Goal: Task Accomplishment & Management: Use online tool/utility

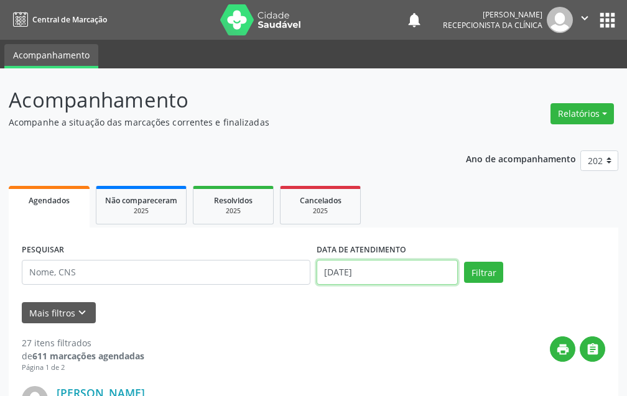
click at [396, 268] on input "[DATE]" at bounding box center [387, 272] width 141 height 25
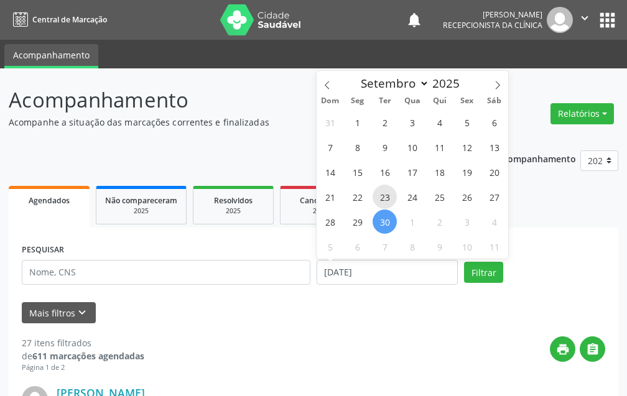
click at [382, 199] on span "23" at bounding box center [385, 197] width 24 height 24
type input "[DATE]"
click at [382, 199] on span "23" at bounding box center [385, 197] width 24 height 24
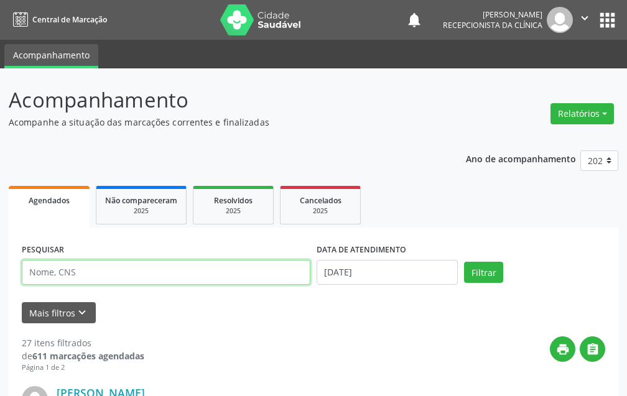
click at [195, 275] on input "text" at bounding box center [166, 272] width 289 height 25
type input "[PERSON_NAME]"
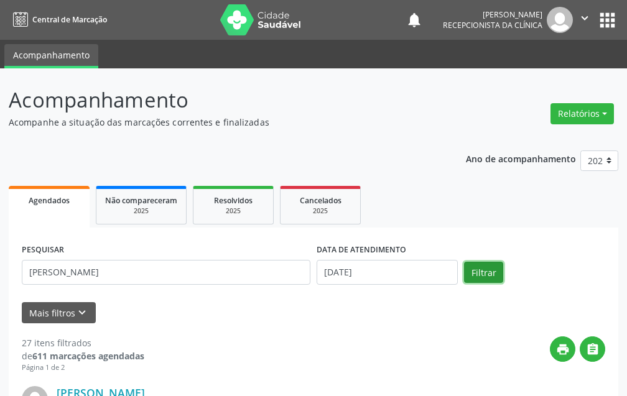
click at [475, 273] on button "Filtrar" at bounding box center [483, 272] width 39 height 21
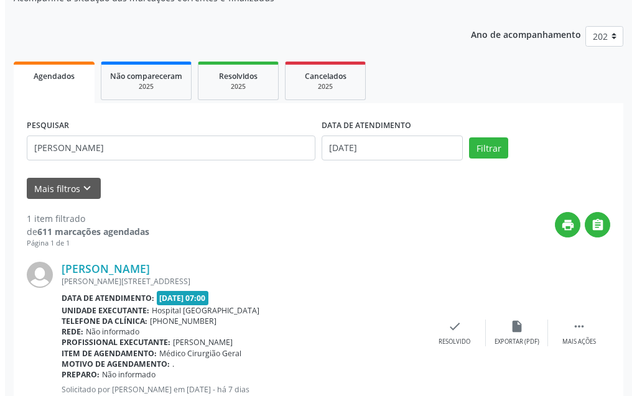
scroll to position [167, 0]
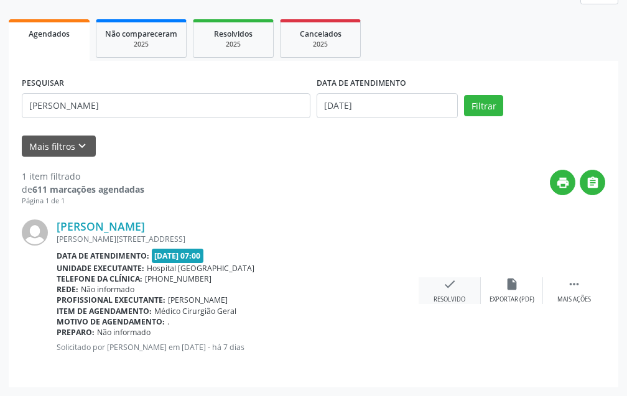
click at [454, 287] on icon "check" at bounding box center [450, 285] width 14 height 14
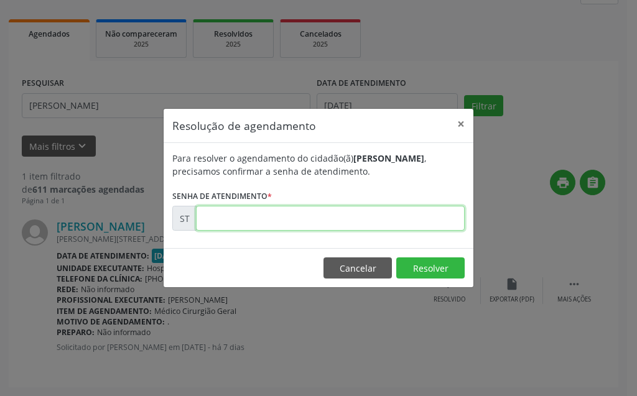
click at [363, 209] on input "text" at bounding box center [330, 218] width 269 height 25
click at [367, 224] on input "text" at bounding box center [330, 218] width 269 height 25
type input "00023337"
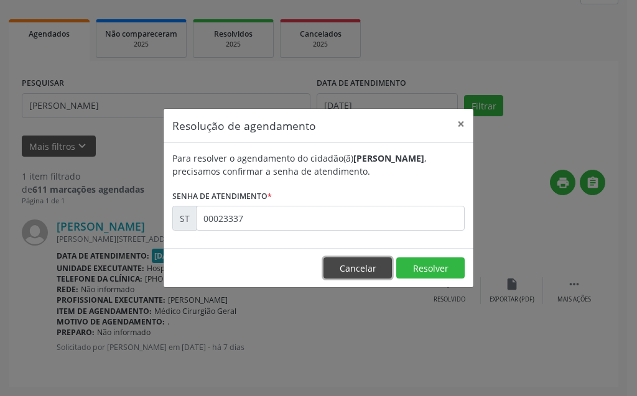
click at [339, 266] on button "Cancelar" at bounding box center [358, 268] width 68 height 21
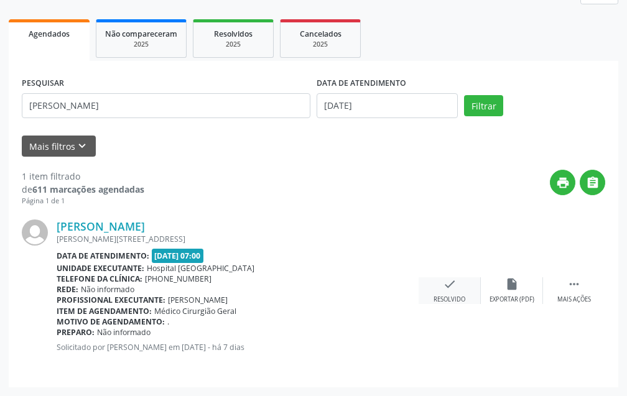
click at [450, 291] on div "check Resolvido" at bounding box center [450, 291] width 62 height 27
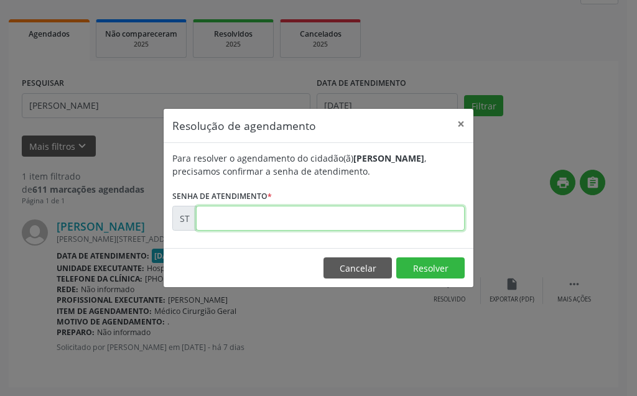
click at [353, 218] on input "text" at bounding box center [330, 218] width 269 height 25
type input "00023337"
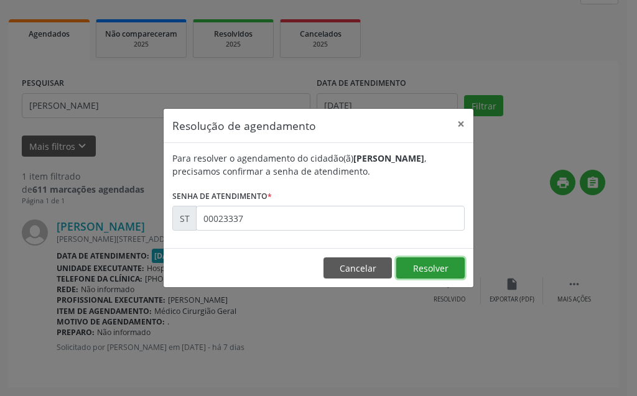
click at [436, 276] on button "Resolver" at bounding box center [430, 268] width 68 height 21
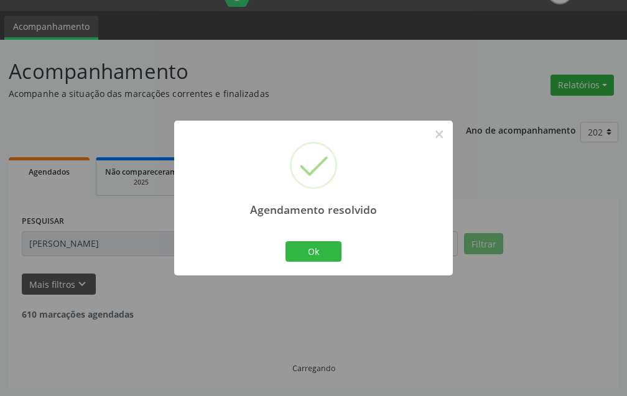
scroll to position [0, 0]
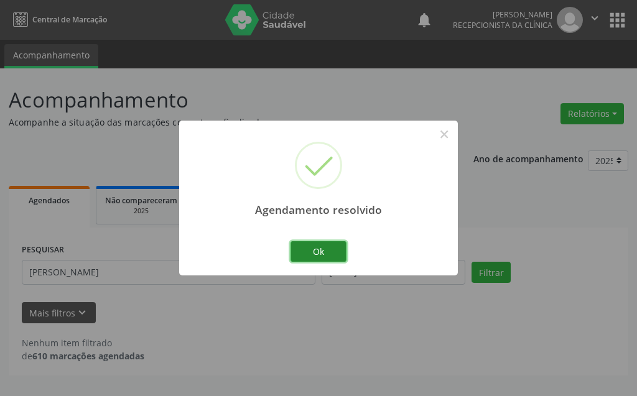
click at [311, 243] on button "Ok" at bounding box center [319, 251] width 56 height 21
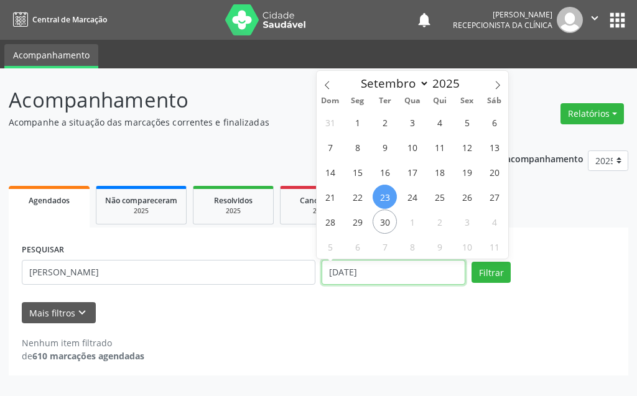
click at [407, 271] on input "[DATE]" at bounding box center [394, 272] width 144 height 25
click at [382, 229] on span "30" at bounding box center [385, 222] width 24 height 24
type input "[DATE]"
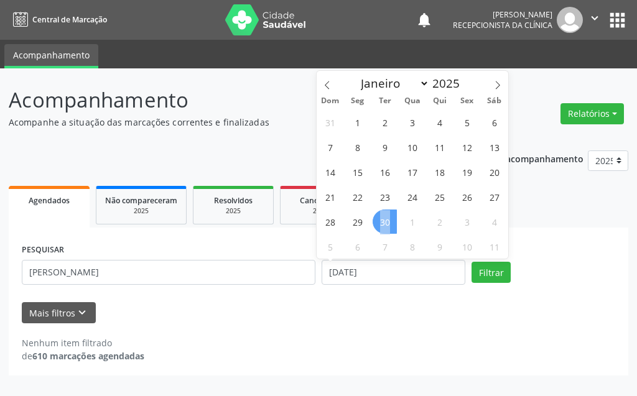
click at [382, 228] on span "30" at bounding box center [385, 222] width 24 height 24
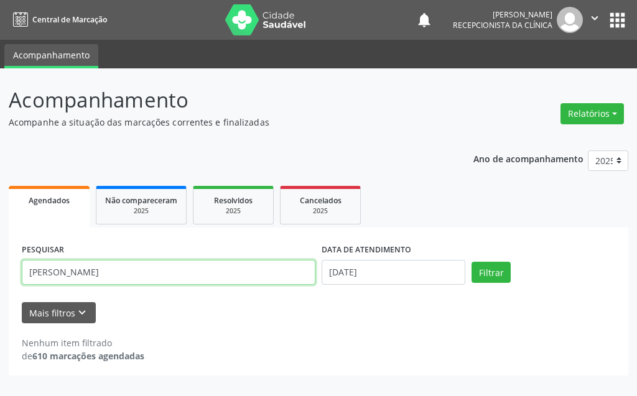
click at [236, 271] on input "[PERSON_NAME]" at bounding box center [169, 272] width 294 height 25
type input "A"
type input "BALDU"
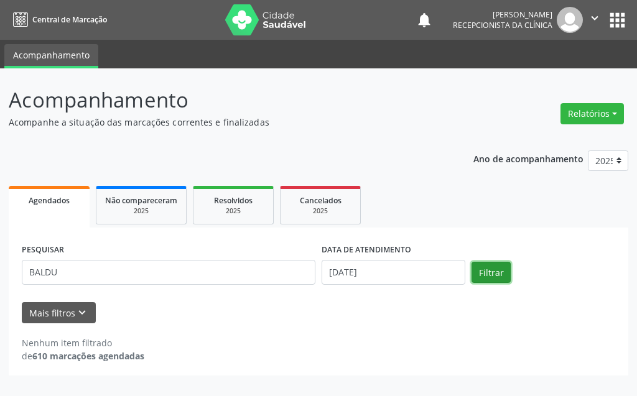
click at [478, 277] on button "Filtrar" at bounding box center [491, 272] width 39 height 21
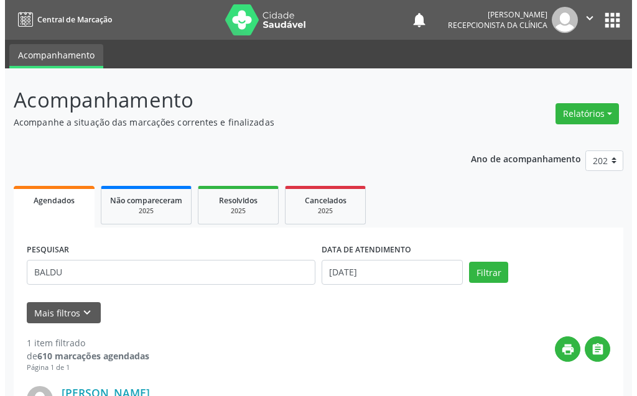
scroll to position [167, 0]
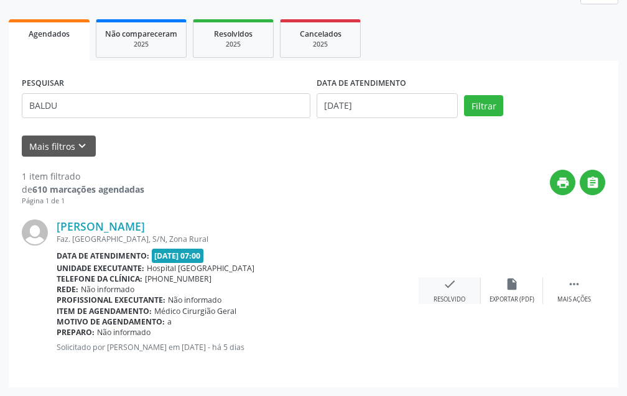
click at [452, 281] on icon "check" at bounding box center [450, 285] width 14 height 14
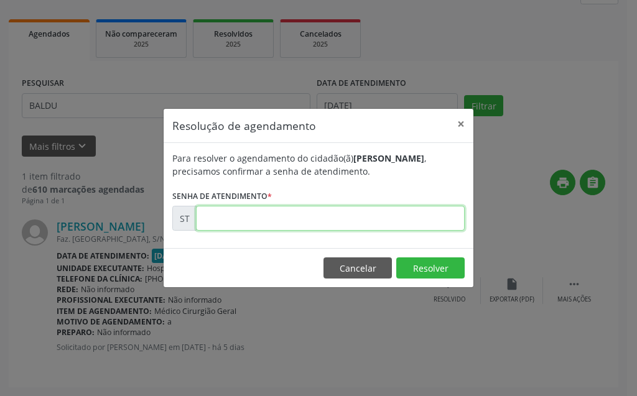
click at [372, 217] on input "text" at bounding box center [330, 218] width 269 height 25
type input "00023716"
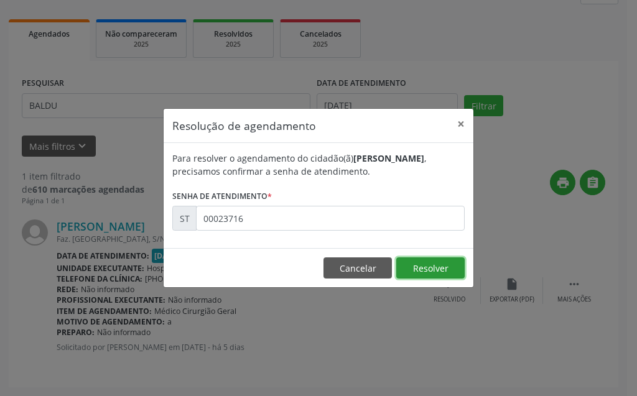
click at [441, 273] on button "Resolver" at bounding box center [430, 268] width 68 height 21
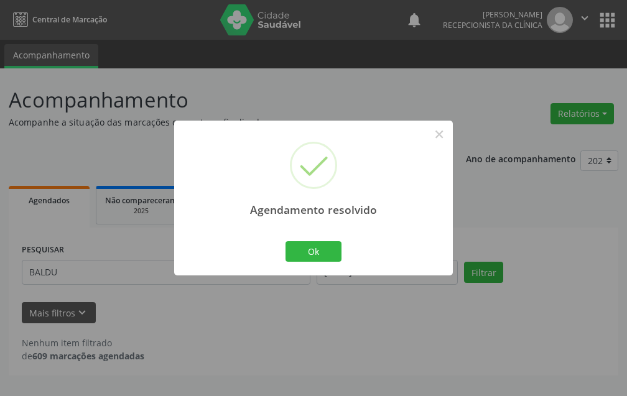
scroll to position [0, 0]
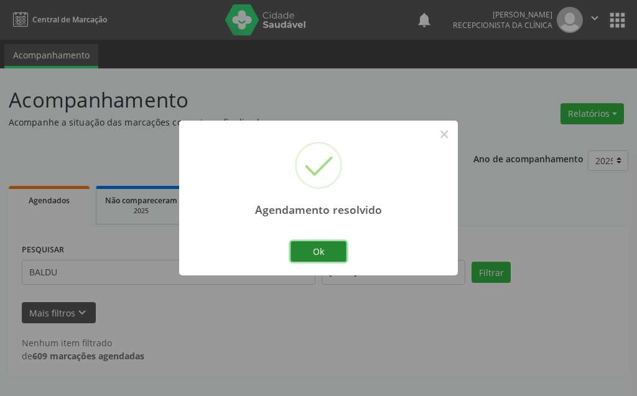
click at [314, 241] on button "Ok" at bounding box center [319, 251] width 56 height 21
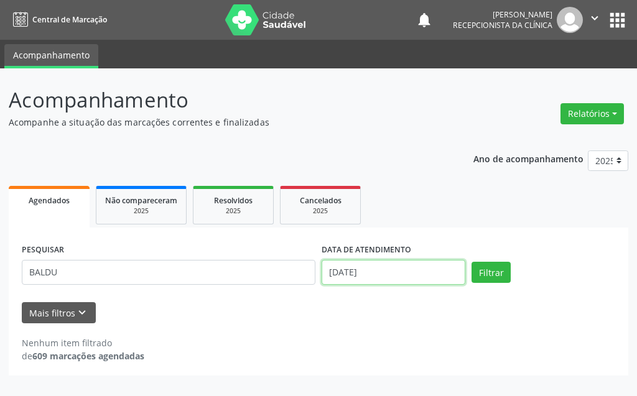
click at [388, 276] on input "[DATE]" at bounding box center [394, 272] width 144 height 25
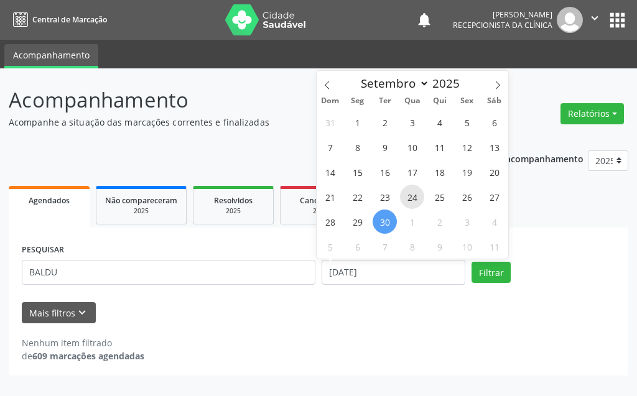
click at [416, 196] on span "24" at bounding box center [412, 197] width 24 height 24
type input "[DATE]"
click at [416, 196] on span "24" at bounding box center [412, 197] width 24 height 24
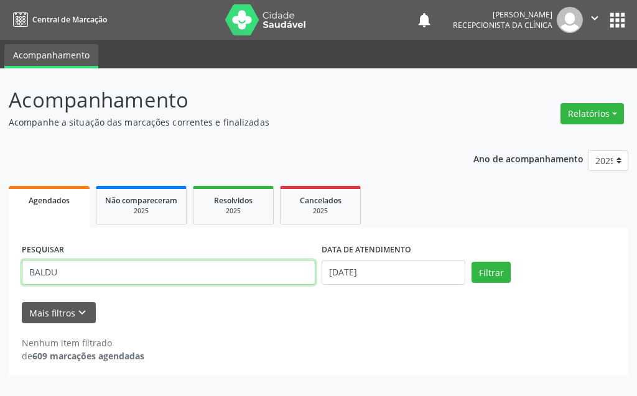
click at [249, 271] on input "BALDU" at bounding box center [169, 272] width 294 height 25
type input "B"
type input "EXPE"
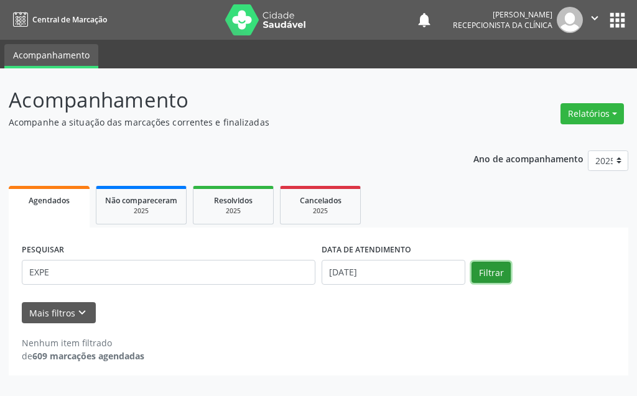
click at [492, 278] on button "Filtrar" at bounding box center [491, 272] width 39 height 21
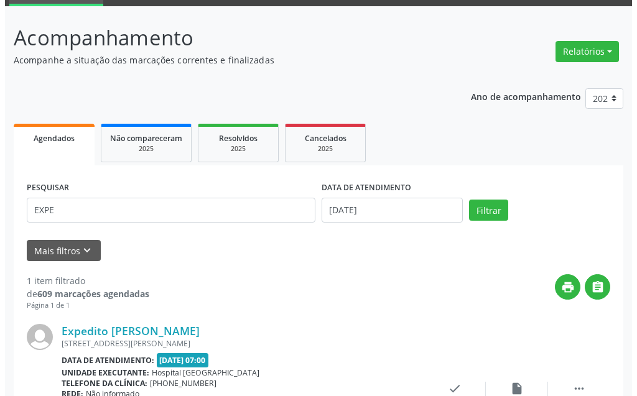
scroll to position [167, 0]
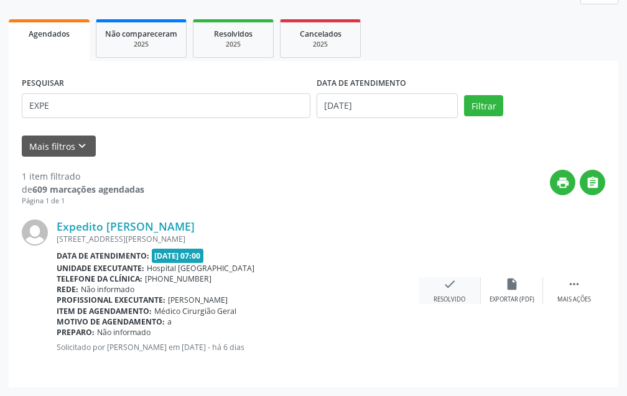
click at [444, 291] on icon "check" at bounding box center [450, 285] width 14 height 14
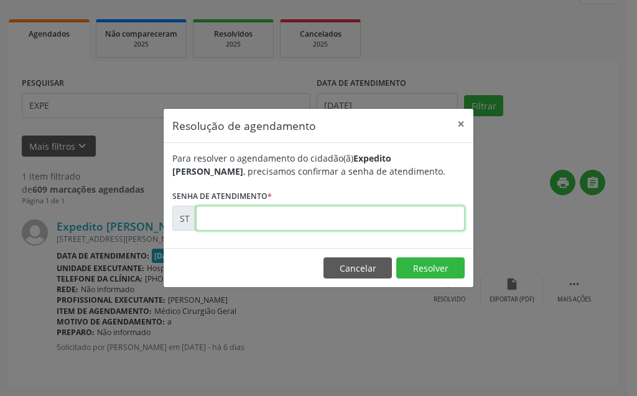
click at [368, 220] on input "text" at bounding box center [330, 218] width 269 height 25
type input "00023428"
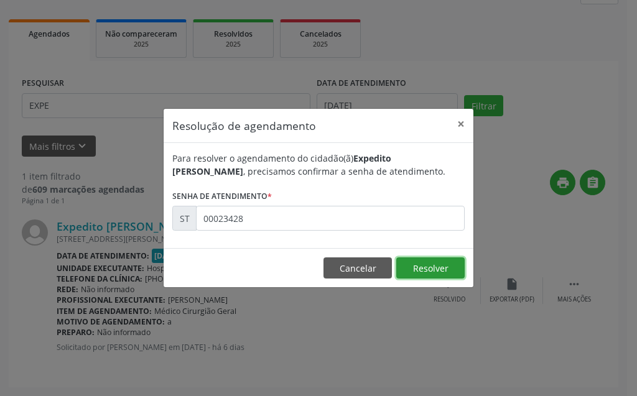
click at [416, 266] on button "Resolver" at bounding box center [430, 268] width 68 height 21
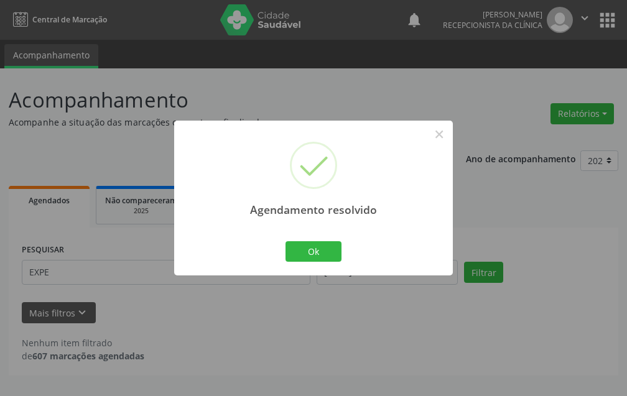
scroll to position [0, 0]
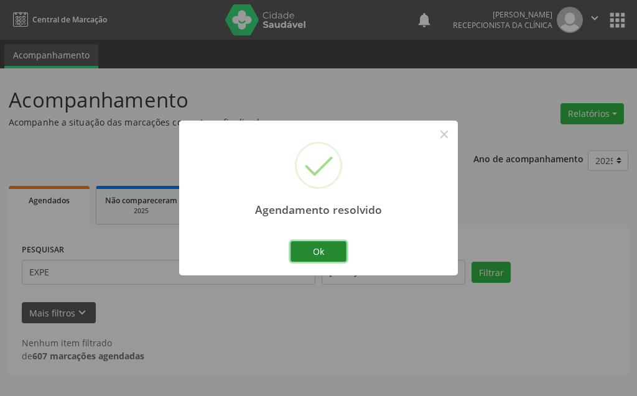
click at [332, 255] on button "Ok" at bounding box center [319, 251] width 56 height 21
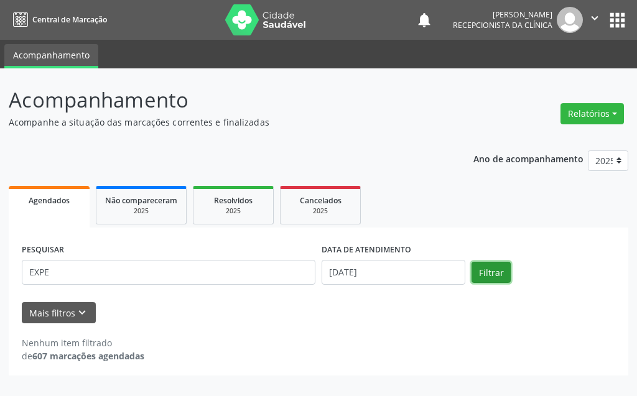
click at [493, 273] on button "Filtrar" at bounding box center [491, 272] width 39 height 21
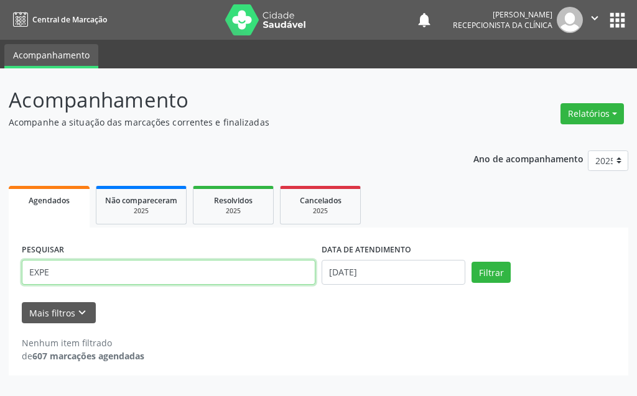
click at [179, 265] on input "EXPE" at bounding box center [169, 272] width 294 height 25
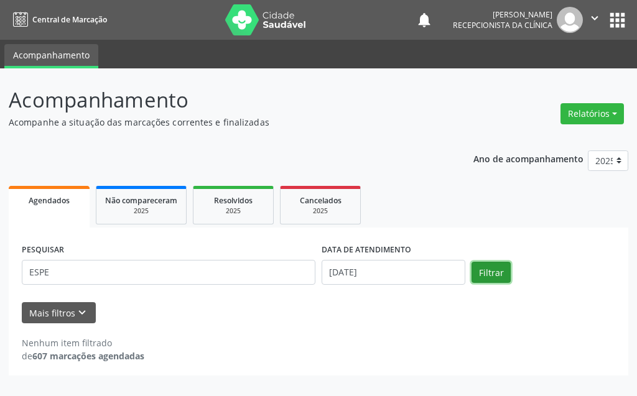
click at [492, 271] on button "Filtrar" at bounding box center [491, 272] width 39 height 21
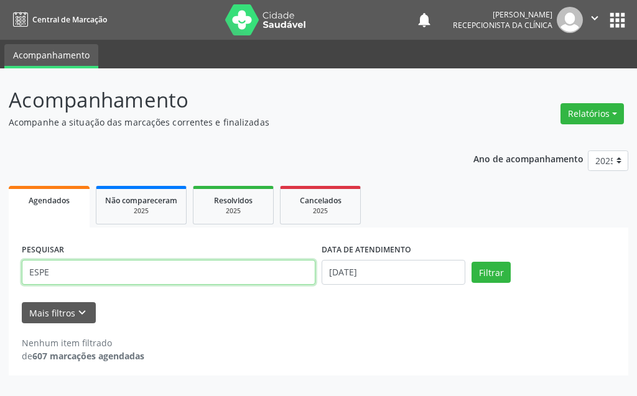
click at [110, 271] on input "ESPE" at bounding box center [169, 272] width 294 height 25
type input "EXPEDITO"
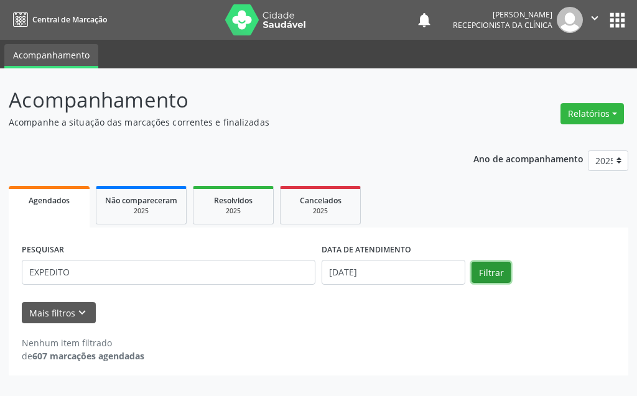
click at [478, 277] on button "Filtrar" at bounding box center [491, 272] width 39 height 21
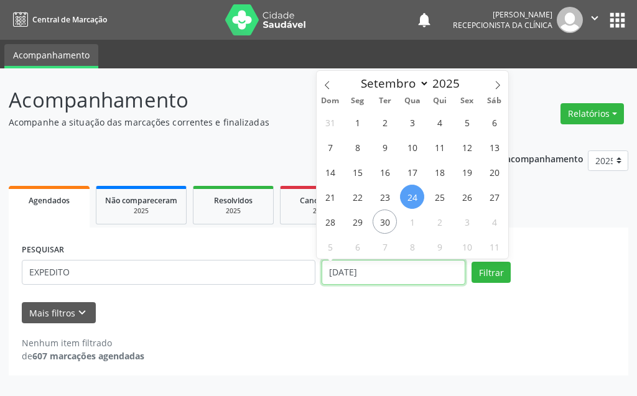
click at [390, 275] on input "[DATE]" at bounding box center [394, 272] width 144 height 25
click at [406, 202] on span "24" at bounding box center [412, 197] width 24 height 24
type input "[DATE]"
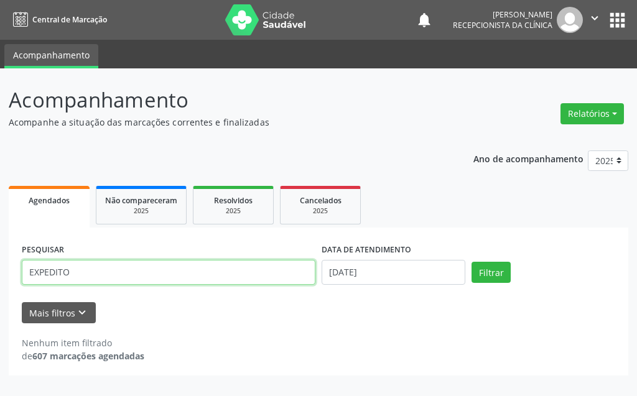
click at [192, 270] on input "EXPEDITO" at bounding box center [169, 272] width 294 height 25
drag, startPoint x: 192, startPoint y: 270, endPoint x: 159, endPoint y: 276, distance: 33.6
click at [159, 276] on input "EXPEDITO" at bounding box center [169, 272] width 294 height 25
type input "LUZI"
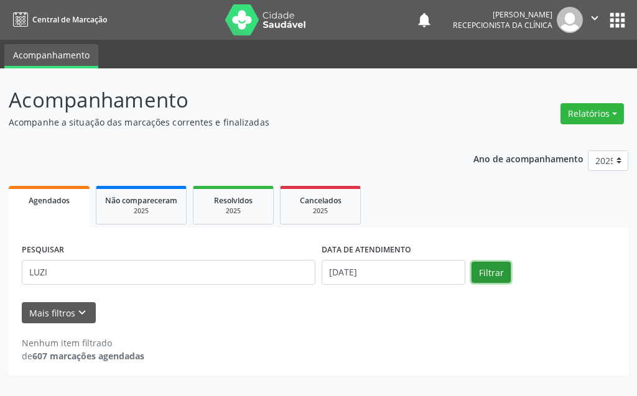
click at [490, 273] on button "Filtrar" at bounding box center [491, 272] width 39 height 21
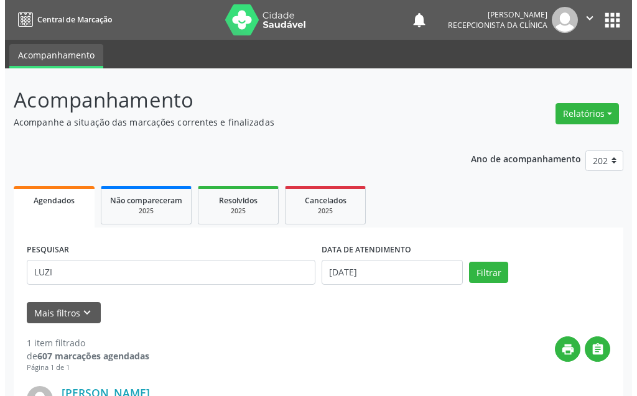
scroll to position [167, 0]
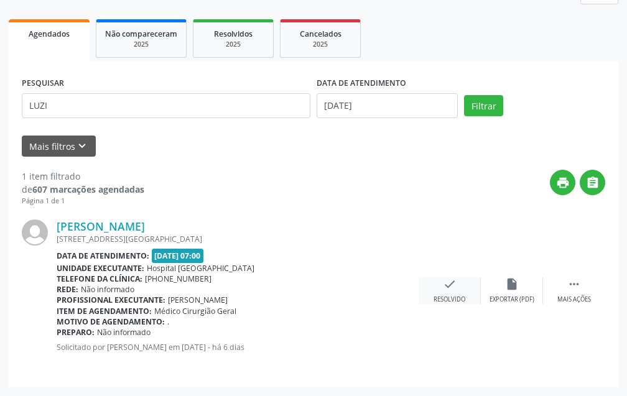
click at [441, 288] on div "check Resolvido" at bounding box center [450, 291] width 62 height 27
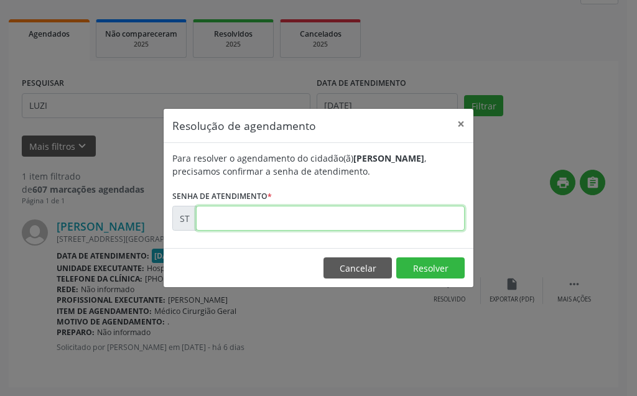
click at [375, 222] on input "text" at bounding box center [330, 218] width 269 height 25
type input "00023405"
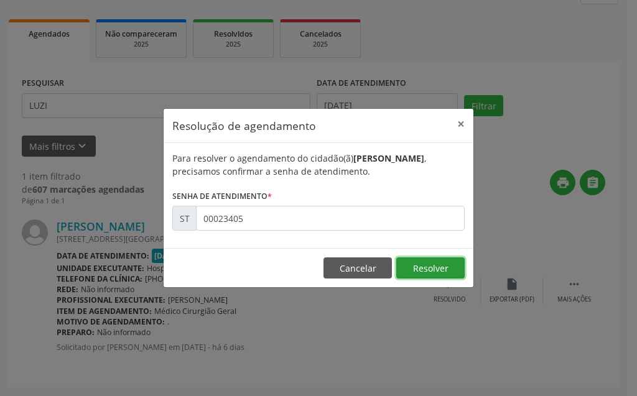
click at [439, 271] on button "Resolver" at bounding box center [430, 268] width 68 height 21
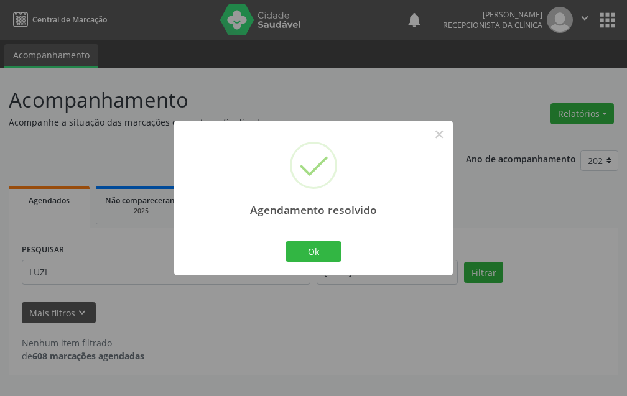
scroll to position [0, 0]
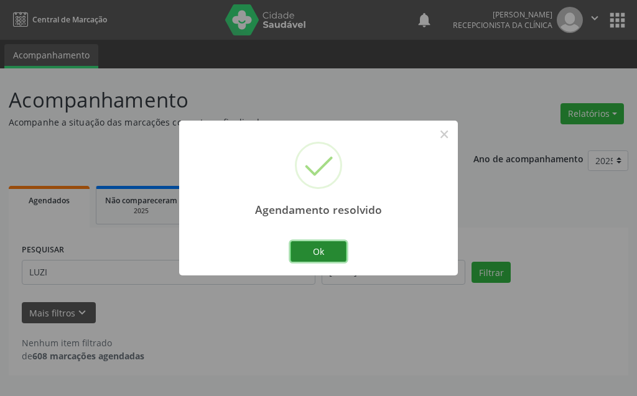
click at [329, 258] on button "Ok" at bounding box center [319, 251] width 56 height 21
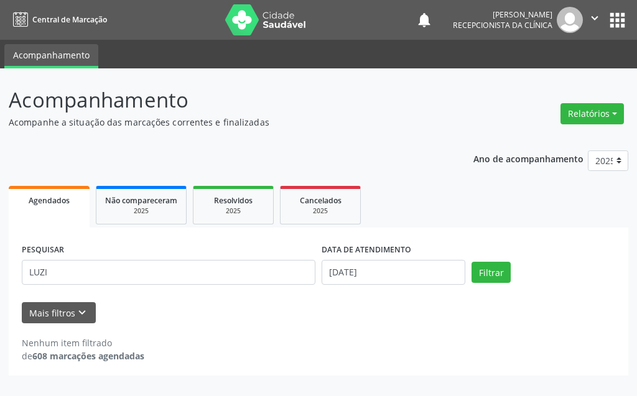
click at [100, 257] on div "PESQUISAR LUZI" at bounding box center [169, 267] width 300 height 53
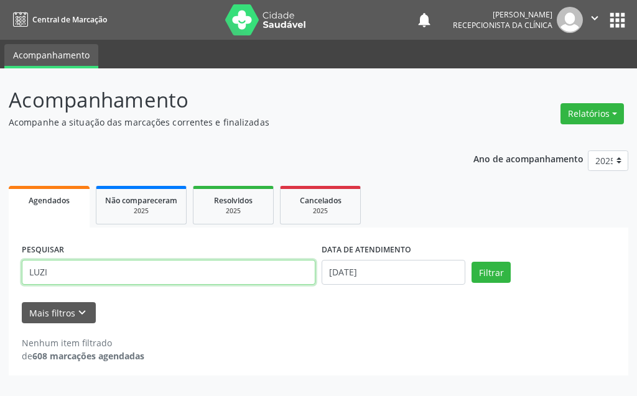
click at [91, 279] on input "LUZI" at bounding box center [169, 272] width 294 height 25
type input "L"
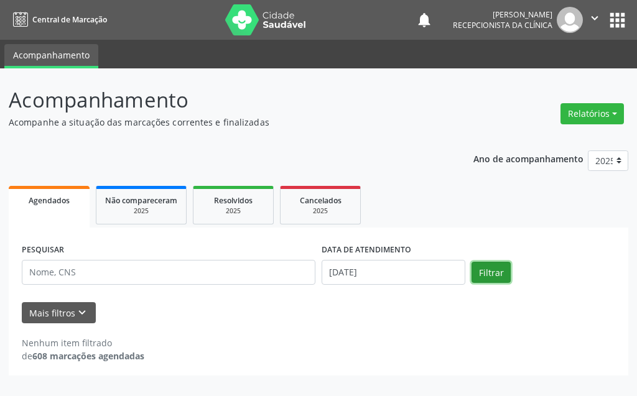
click at [479, 273] on button "Filtrar" at bounding box center [491, 272] width 39 height 21
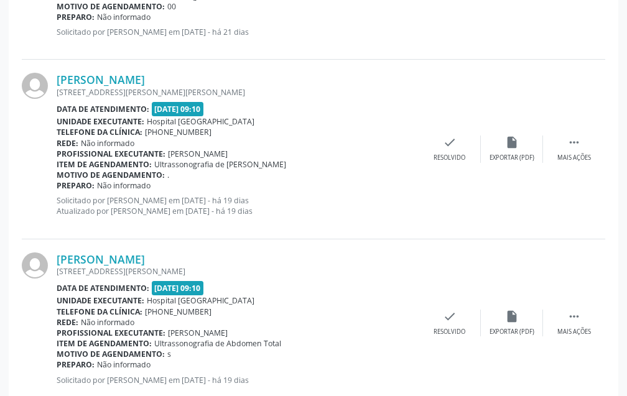
scroll to position [683, 0]
